Goal: Task Accomplishment & Management: Manage account settings

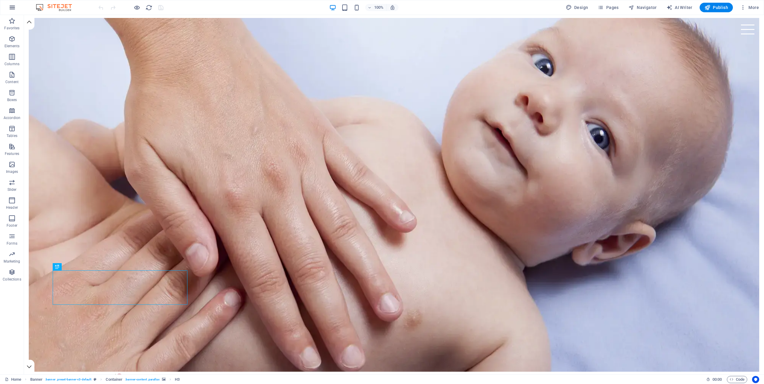
click at [12, 7] on icon "button" at bounding box center [12, 7] width 7 height 7
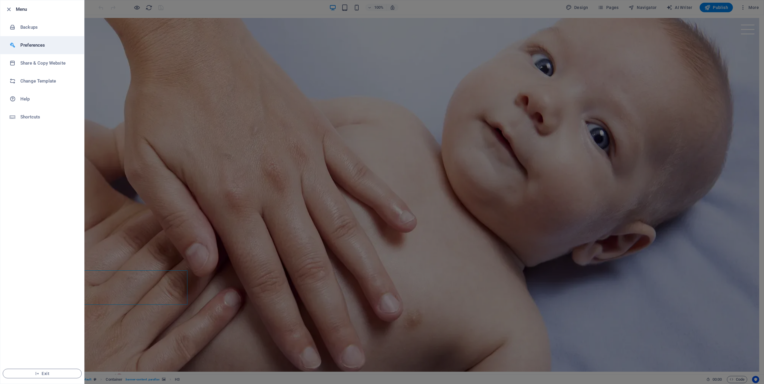
click at [40, 42] on h6 "Preferences" at bounding box center [47, 45] width 55 height 7
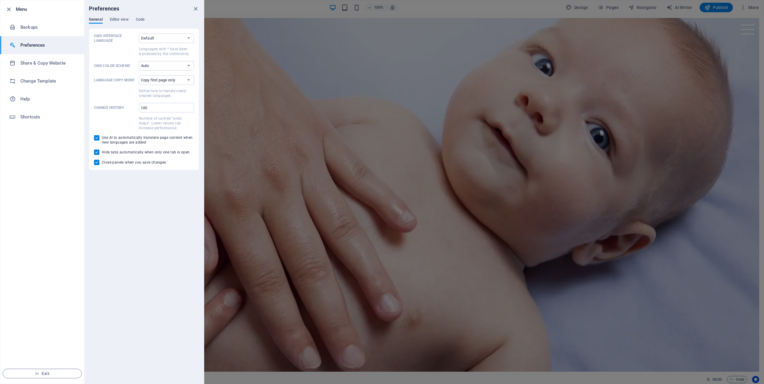
drag, startPoint x: 123, startPoint y: 20, endPoint x: 147, endPoint y: 19, distance: 23.7
click at [123, 20] on span "Editor view" at bounding box center [119, 20] width 19 height 8
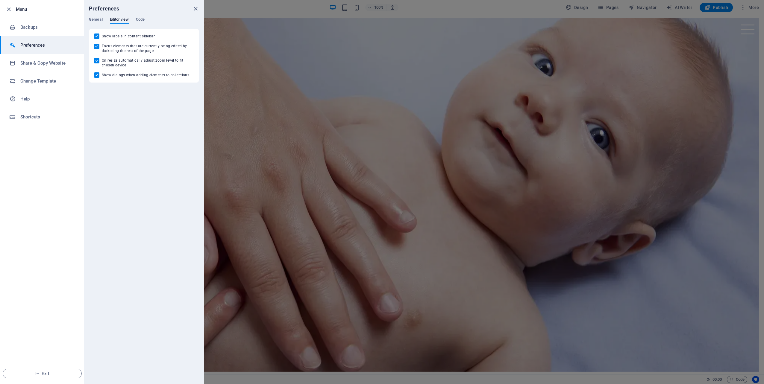
click at [146, 19] on div "General Editor view Code" at bounding box center [144, 22] width 110 height 11
click at [199, 8] on div "Preferences" at bounding box center [144, 8] width 120 height 17
click at [196, 8] on icon "close" at bounding box center [195, 8] width 7 height 7
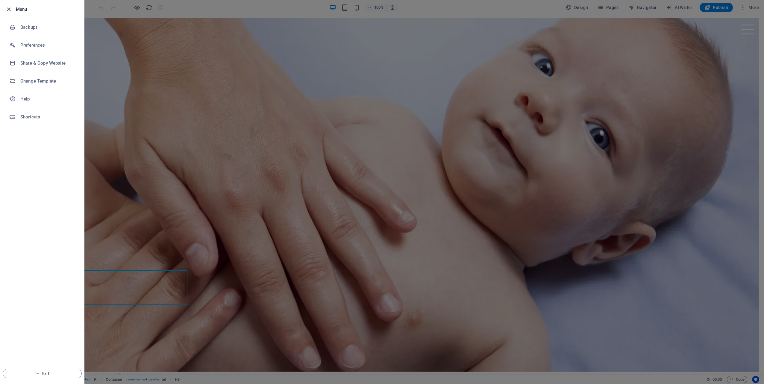
click at [7, 11] on icon "button" at bounding box center [8, 9] width 7 height 7
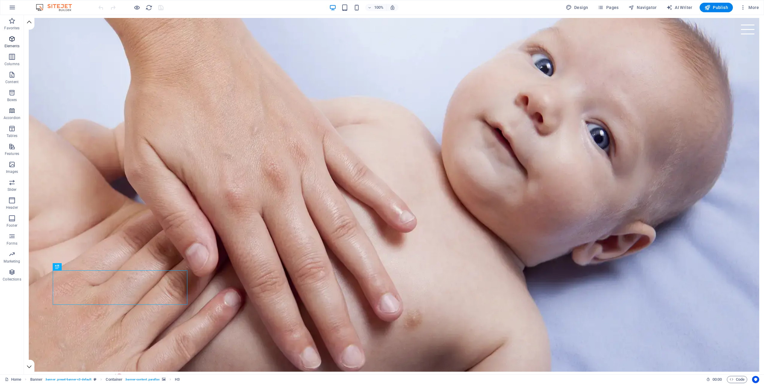
click at [12, 38] on icon "button" at bounding box center [11, 38] width 7 height 7
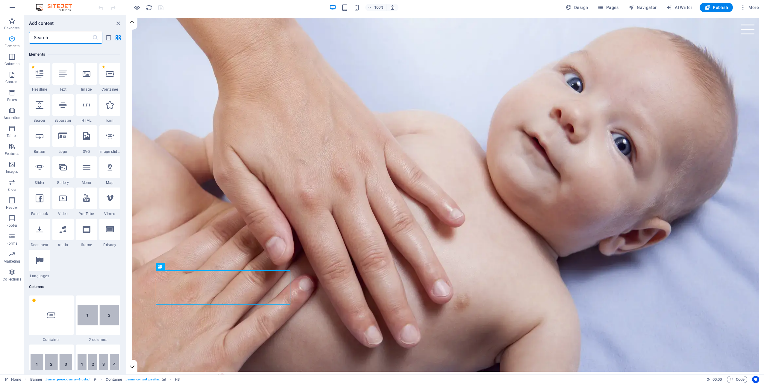
scroll to position [64, 0]
click at [15, 26] on p "Favorites" at bounding box center [11, 28] width 15 height 5
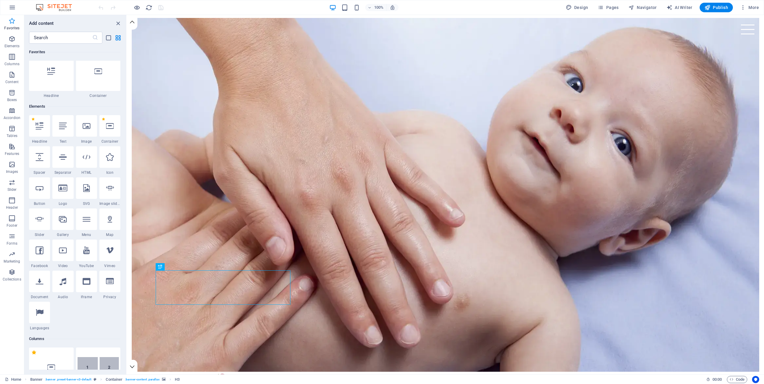
scroll to position [0, 0]
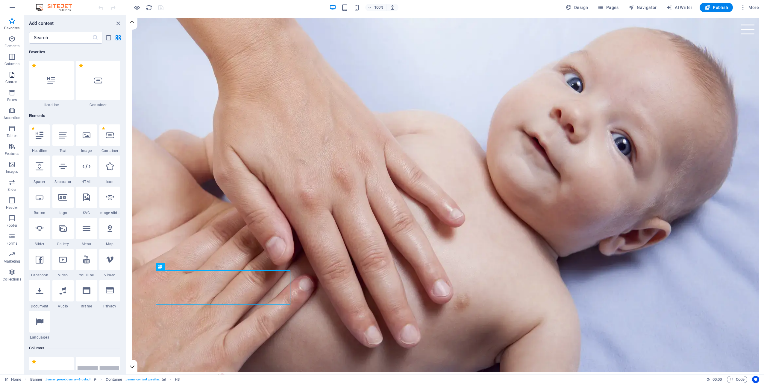
click at [11, 74] on icon "button" at bounding box center [11, 74] width 7 height 7
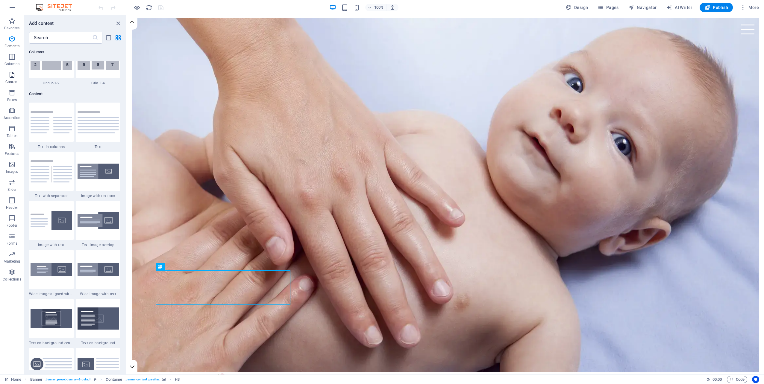
scroll to position [1048, 0]
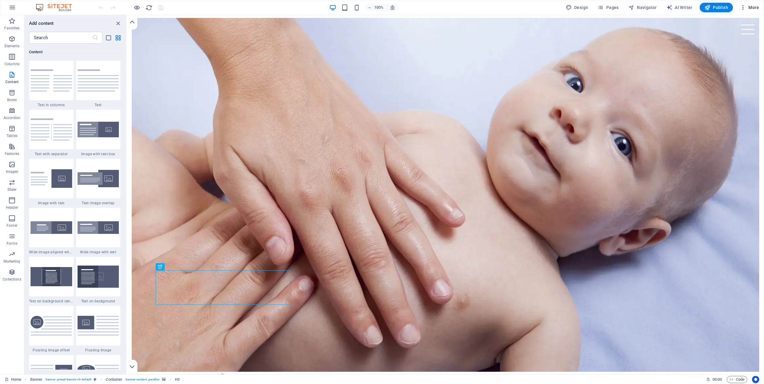
click at [752, 6] on span "More" at bounding box center [749, 7] width 19 height 6
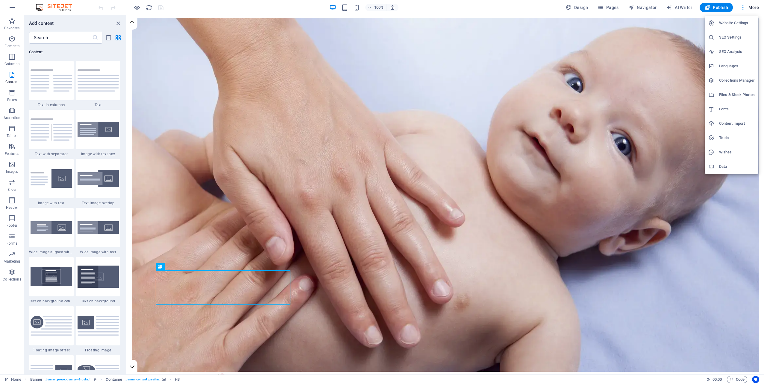
click at [740, 21] on h6 "Website Settings" at bounding box center [737, 22] width 36 height 7
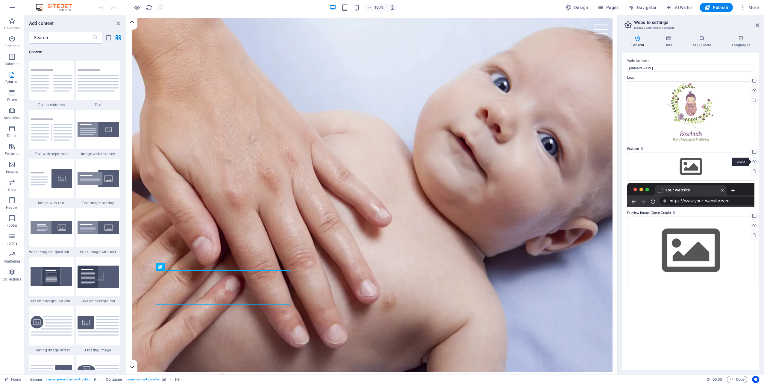
click at [755, 162] on div "Upload" at bounding box center [753, 162] width 9 height 9
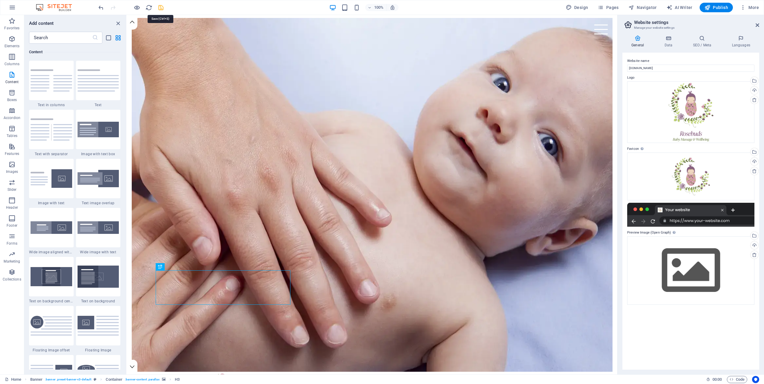
click at [158, 6] on icon "save" at bounding box center [160, 7] width 7 height 7
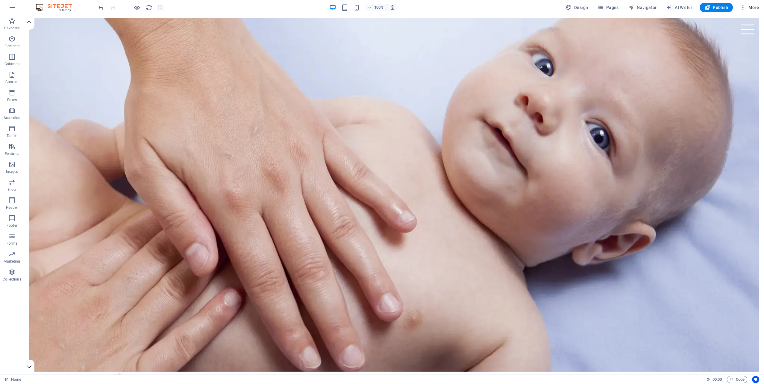
click at [749, 8] on span "More" at bounding box center [749, 7] width 19 height 6
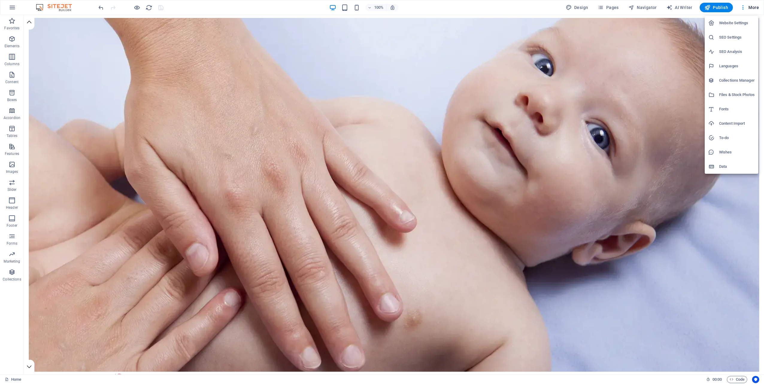
click at [738, 23] on h6 "Website Settings" at bounding box center [737, 22] width 36 height 7
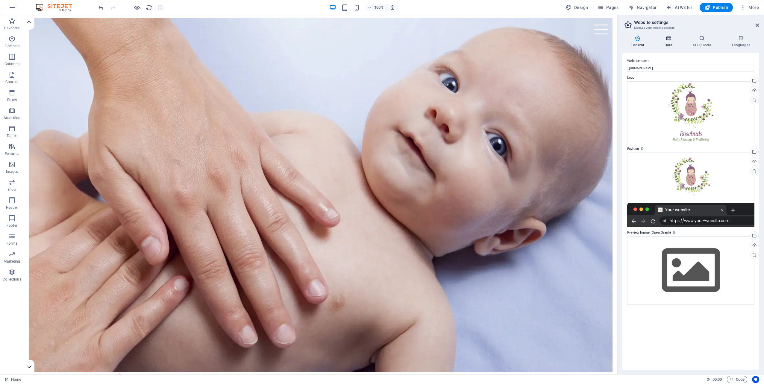
click at [669, 43] on h4 "Data" at bounding box center [669, 41] width 28 height 13
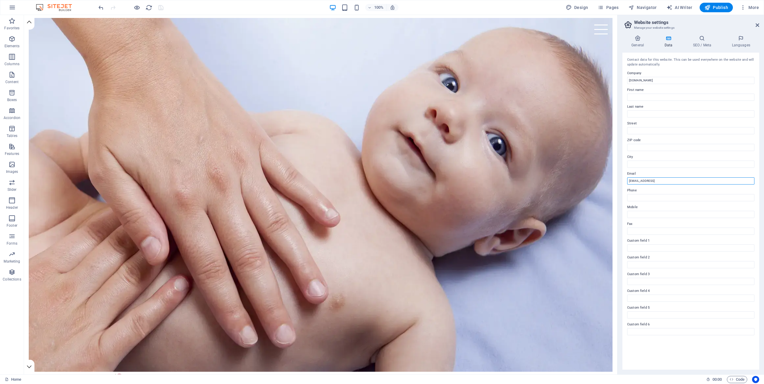
drag, startPoint x: 723, startPoint y: 180, endPoint x: 620, endPoint y: 184, distance: 103.1
click at [620, 184] on div "General Data SEO / Meta Languages Website name rosebudsbabymassage.co.uk Logo D…" at bounding box center [691, 203] width 146 height 344
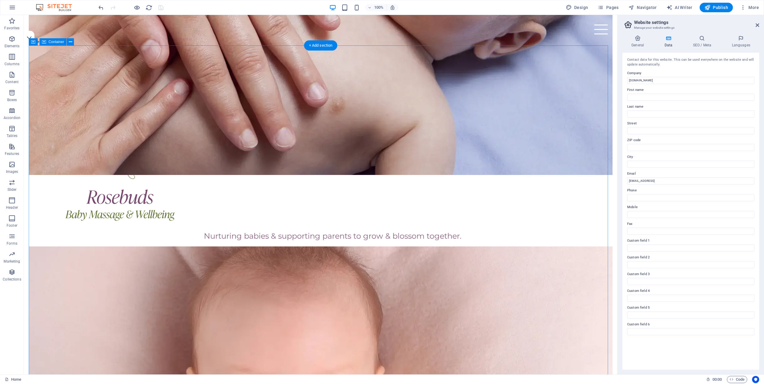
scroll to position [450, 0]
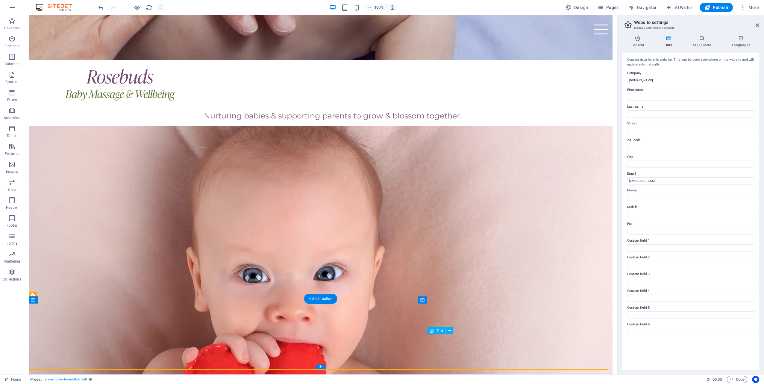
drag, startPoint x: 566, startPoint y: 338, endPoint x: 480, endPoint y: 341, distance: 85.4
type input "[EMAIL_ADDRESS][DOMAIN_NAME]"
click at [637, 163] on input "City" at bounding box center [690, 164] width 127 height 7
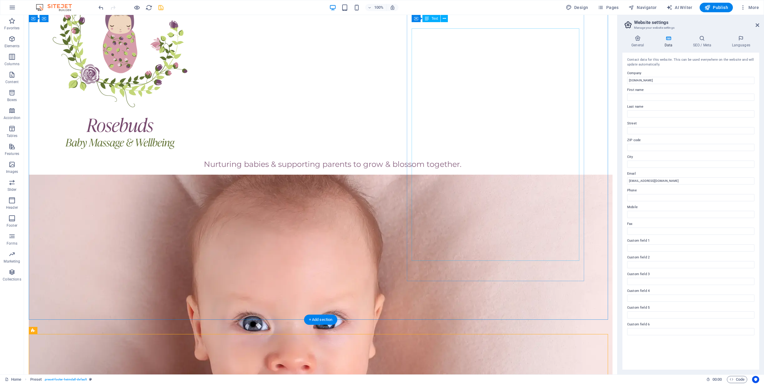
scroll to position [390, 0]
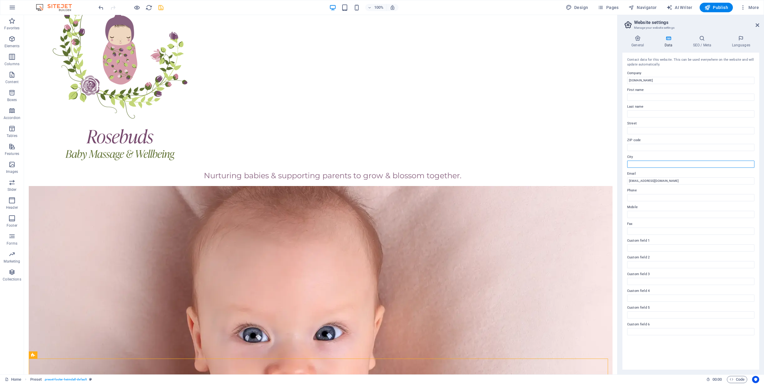
click at [638, 164] on input "City" at bounding box center [690, 164] width 127 height 7
type input "East Lothian"
click at [160, 6] on icon "save" at bounding box center [160, 7] width 7 height 7
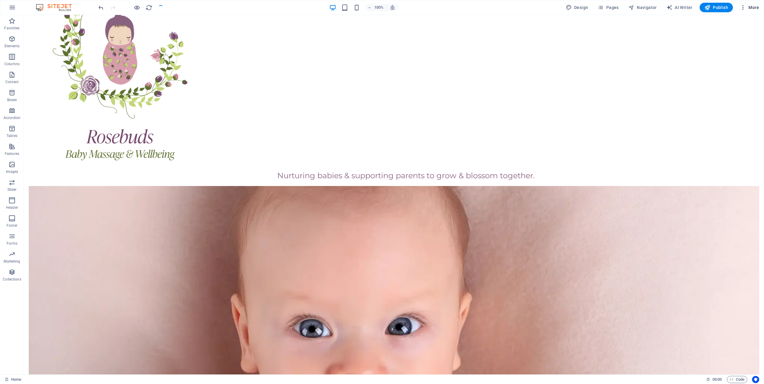
click at [756, 5] on span "More" at bounding box center [749, 7] width 19 height 6
click at [731, 23] on h6 "Website Settings" at bounding box center [737, 22] width 36 height 7
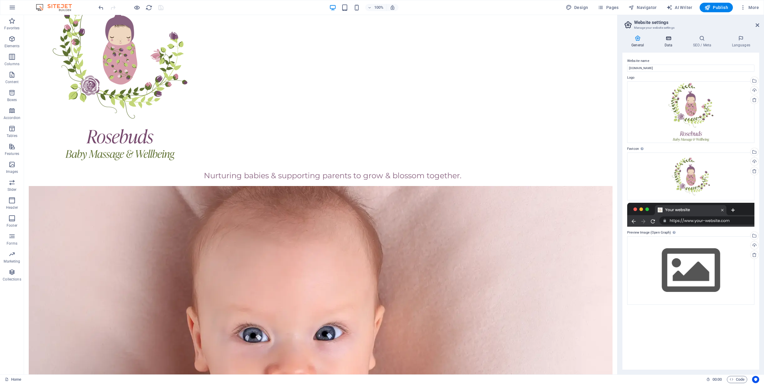
click at [668, 43] on h4 "Data" at bounding box center [669, 41] width 28 height 13
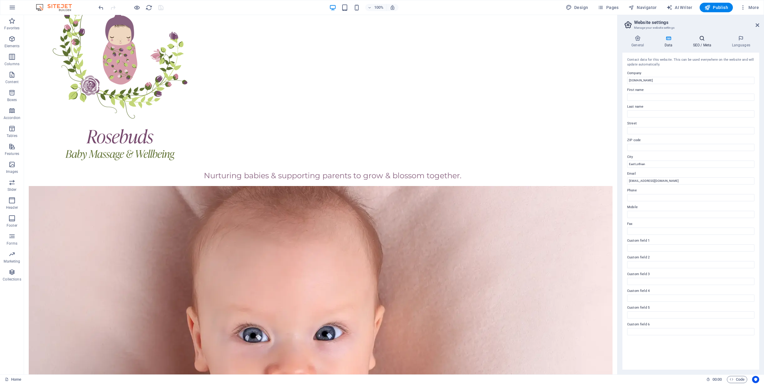
click at [705, 44] on h4 "SEO / Meta" at bounding box center [703, 41] width 39 height 13
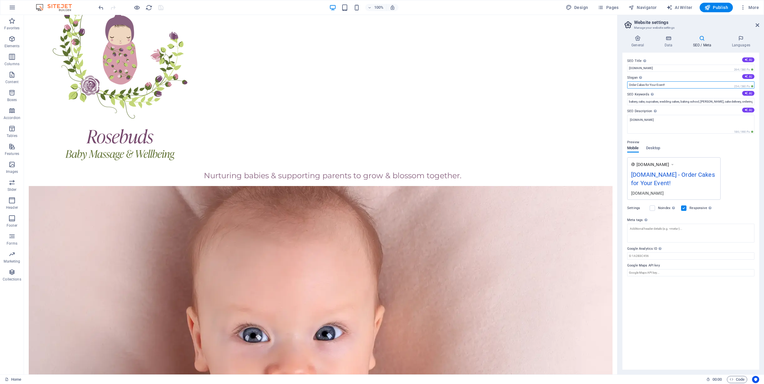
drag, startPoint x: 673, startPoint y: 84, endPoint x: 626, endPoint y: 86, distance: 47.0
click at [626, 86] on div "SEO Title The title of your website - make it something that stands out in sear…" at bounding box center [690, 211] width 137 height 317
type input "Baby Massage East Lothian & Edinbrugh"
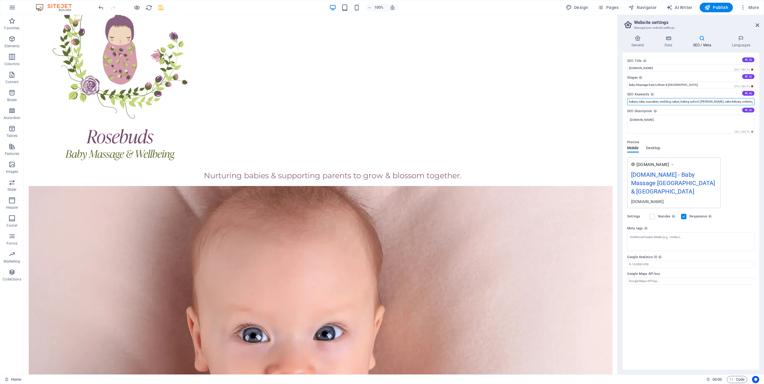
scroll to position [0, 36]
drag, startPoint x: 629, startPoint y: 102, endPoint x: 768, endPoint y: 105, distance: 139.3
click at [764, 105] on html "rosebudsbabymassage.co.uk Home Favorites Elements Columns Content Boxes Accordi…" at bounding box center [382, 192] width 764 height 384
click at [714, 103] on input "bakery, cake, cupcakes, wedding cakes, baking school, baker, cake delivery, ord…" at bounding box center [690, 101] width 127 height 7
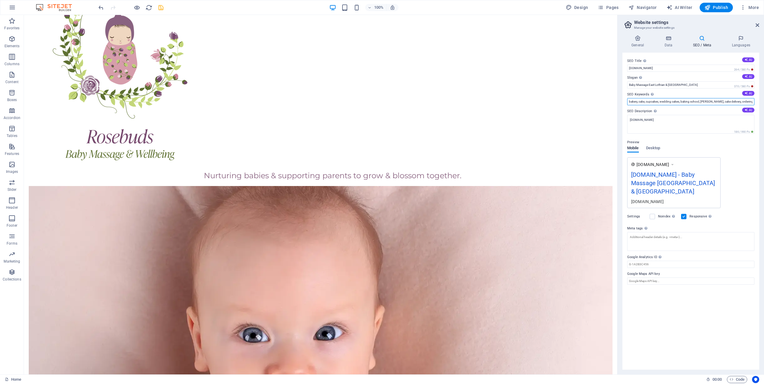
drag, startPoint x: 713, startPoint y: 102, endPoint x: 619, endPoint y: 100, distance: 94.0
click at [619, 100] on div "General Data SEO / Meta Languages Website name rosebudsbabymassage.co.uk Logo D…" at bounding box center [691, 203] width 146 height 344
type input "baby massage classes, baby massage, [DOMAIN_NAME]"
click at [649, 85] on input "Baby Massage East Lothian & Edinbrugh" at bounding box center [690, 84] width 127 height 7
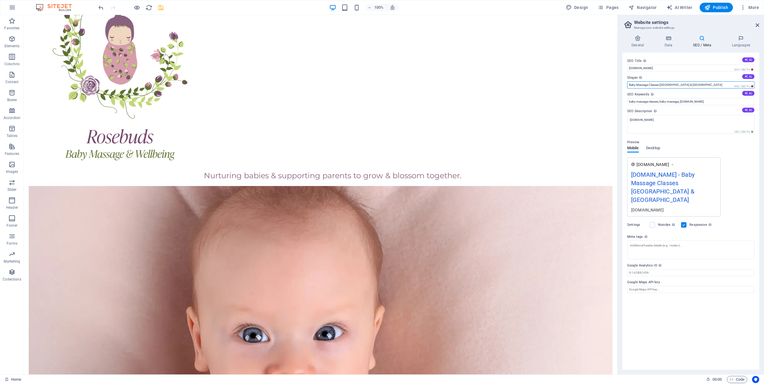
click at [629, 83] on input "Baby Massage Classes East Lothian & Edinbrugh" at bounding box center [690, 84] width 127 height 7
type input "GroupBaby Massage Classes [GEOGRAPHIC_DATA] & [GEOGRAPHIC_DATA]"
click at [162, 7] on icon "save" at bounding box center [160, 7] width 7 height 7
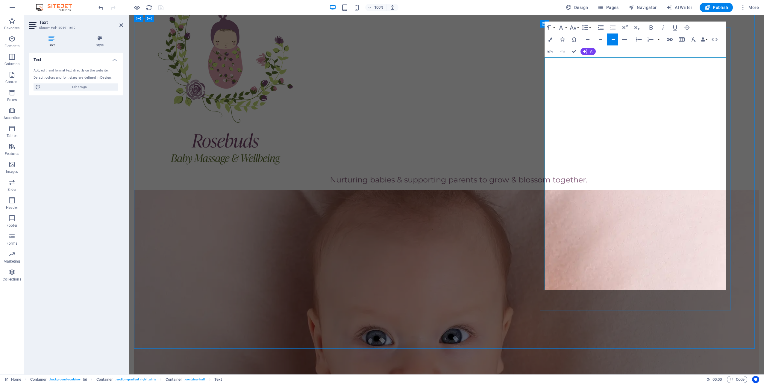
drag, startPoint x: 713, startPoint y: 156, endPoint x: 595, endPoint y: 163, distance: 118.2
click at [651, 28] on icon "button" at bounding box center [651, 27] width 7 height 7
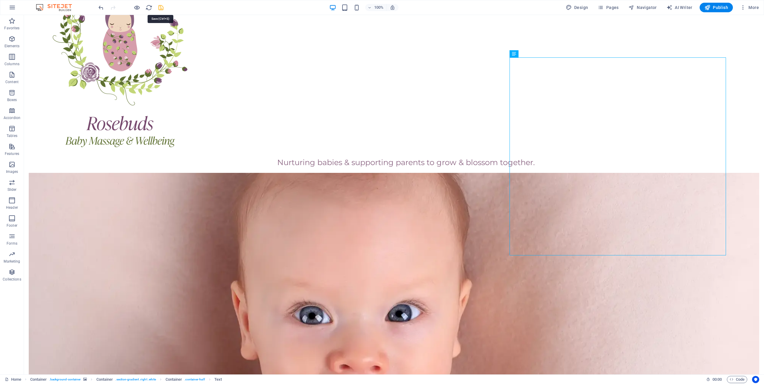
click at [161, 4] on icon "save" at bounding box center [160, 7] width 7 height 7
click at [716, 8] on span "Publish" at bounding box center [717, 7] width 24 height 6
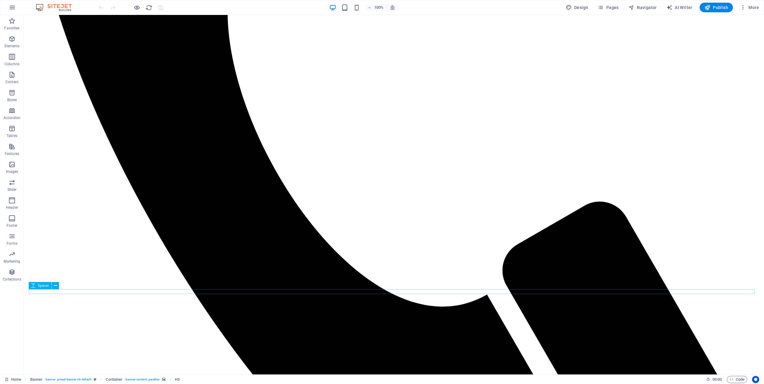
scroll to position [450, 0]
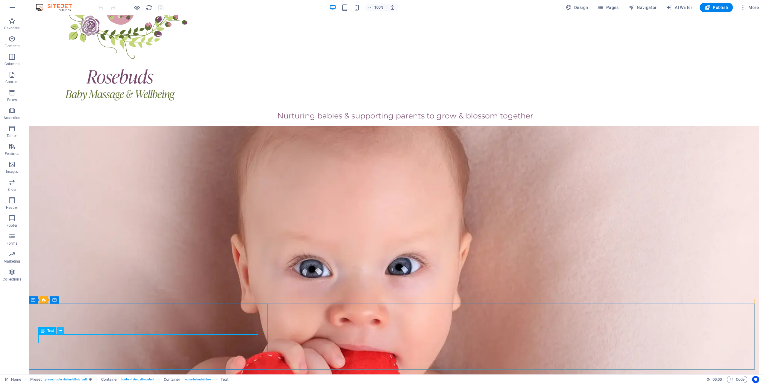
click at [60, 330] on icon at bounding box center [60, 331] width 3 height 6
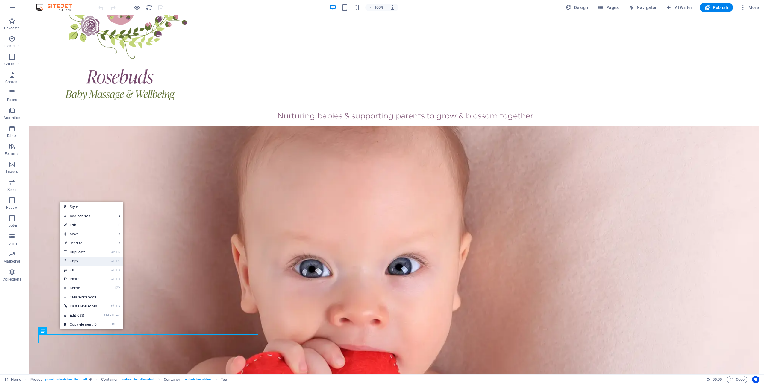
click at [87, 262] on link "Ctrl C Copy" at bounding box center [80, 261] width 40 height 9
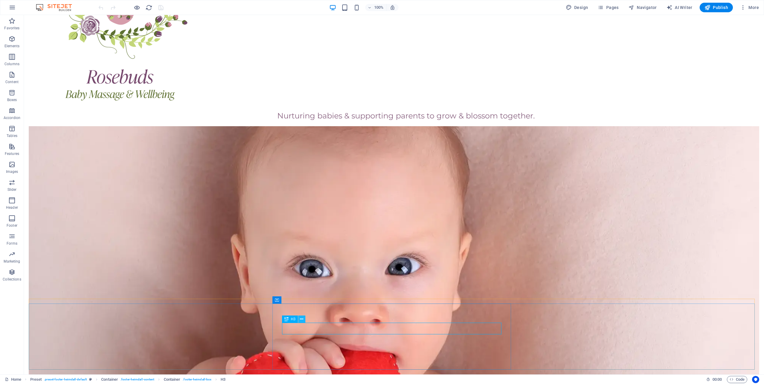
click at [303, 320] on icon at bounding box center [301, 319] width 3 height 6
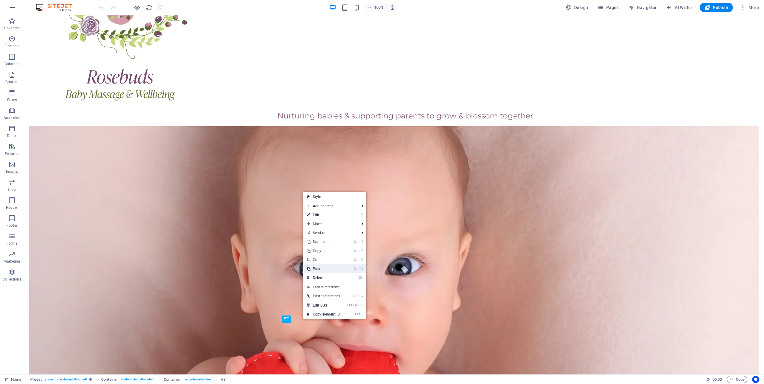
click at [329, 271] on link "Ctrl V Paste" at bounding box center [323, 269] width 40 height 9
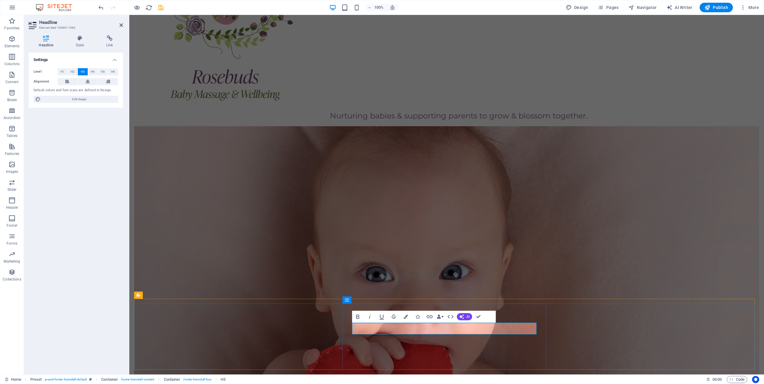
drag, startPoint x: 519, startPoint y: 330, endPoint x: 435, endPoint y: 328, distance: 84.5
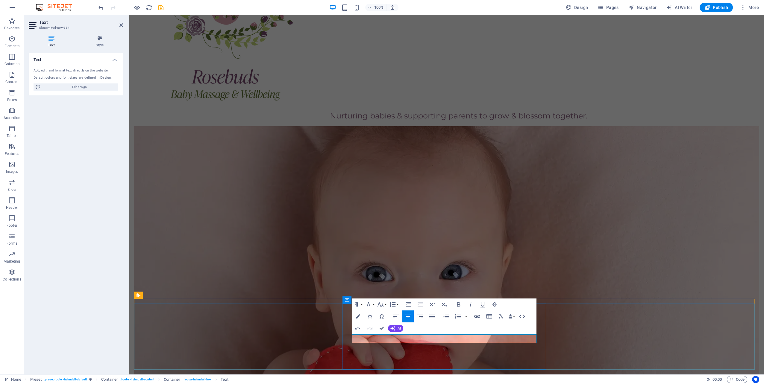
drag, startPoint x: 455, startPoint y: 338, endPoint x: 426, endPoint y: 338, distance: 29.6
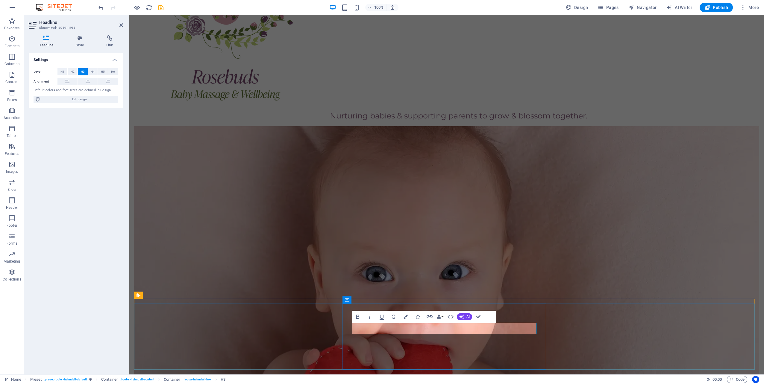
drag, startPoint x: 470, startPoint y: 331, endPoint x: 477, endPoint y: 329, distance: 7.3
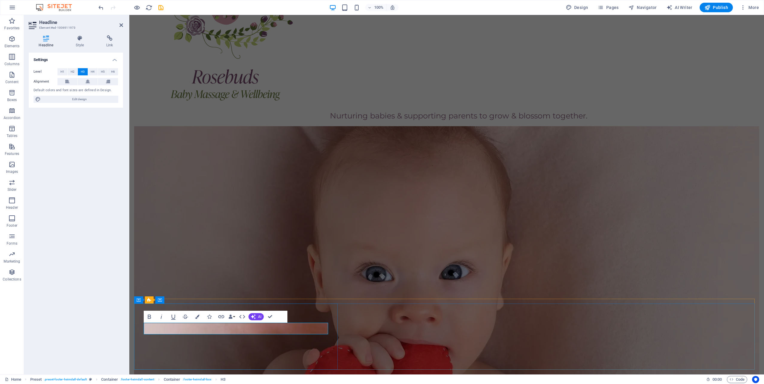
drag, startPoint x: 205, startPoint y: 328, endPoint x: 290, endPoint y: 328, distance: 84.7
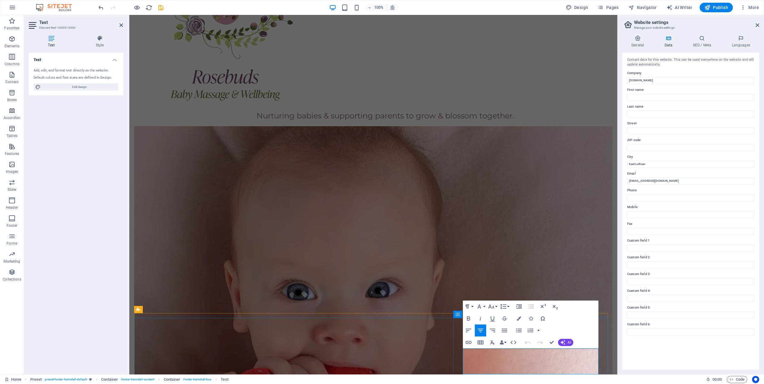
scroll to position [475, 0]
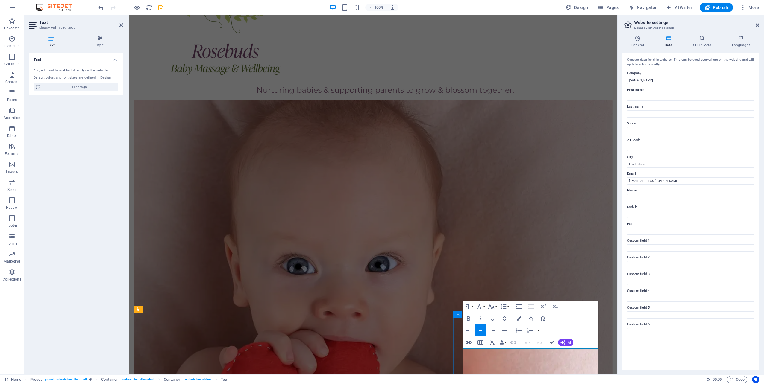
drag, startPoint x: 561, startPoint y: 370, endPoint x: 541, endPoint y: 370, distance: 19.2
click at [550, 355] on icon "button" at bounding box center [550, 355] width 7 height 7
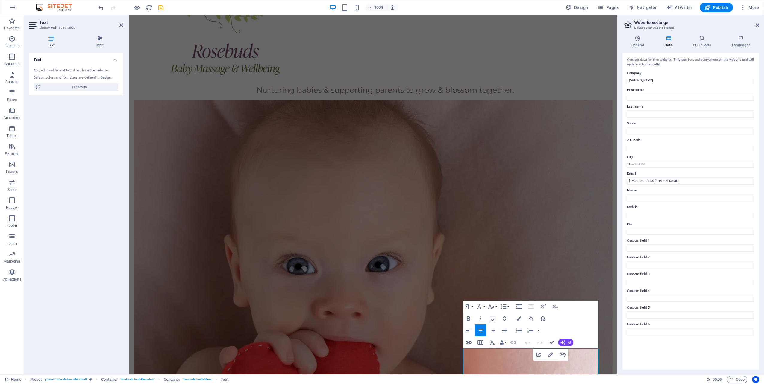
click at [759, 26] on aside "Website settings Manage your website settings General Data SEO / Meta Languages…" at bounding box center [690, 195] width 147 height 360
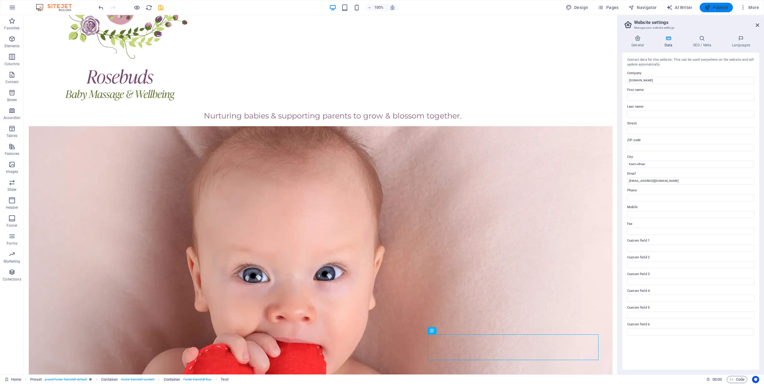
click at [722, 6] on span "Publish" at bounding box center [717, 7] width 24 height 6
